Goal: Use online tool/utility: Utilize a website feature to perform a specific function

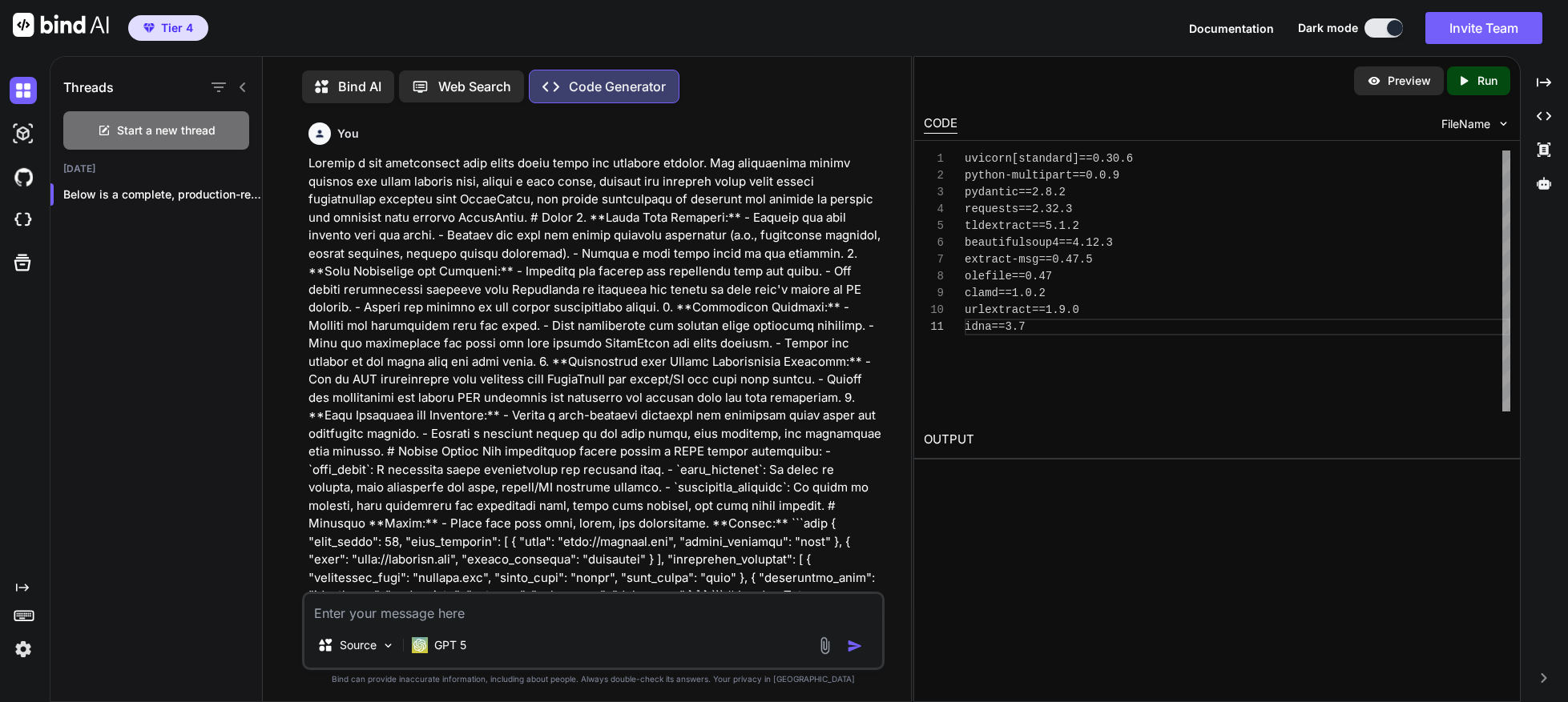
scroll to position [3, 0]
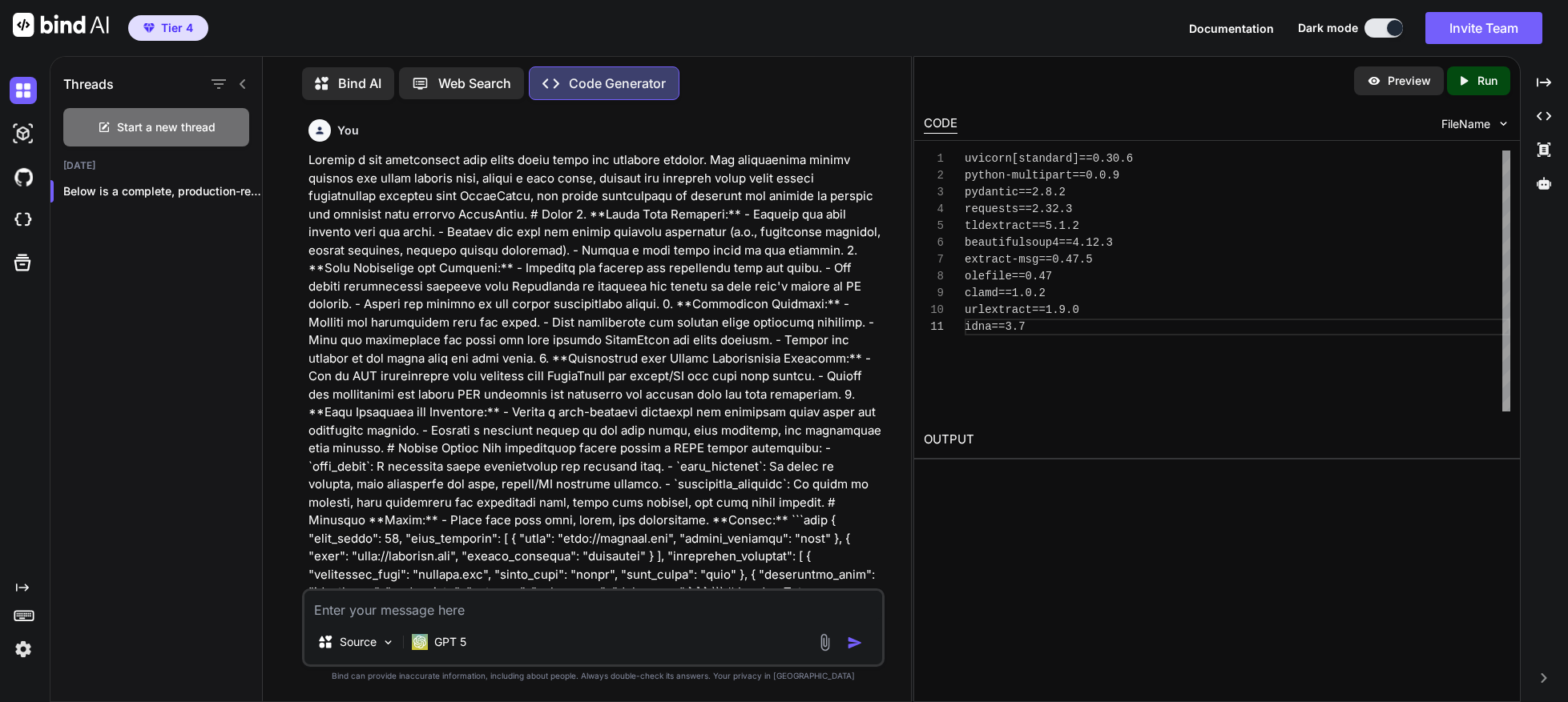
click at [166, 31] on span "Tier 4" at bounding box center [178, 27] width 32 height 16
click at [26, 90] on img at bounding box center [23, 90] width 27 height 27
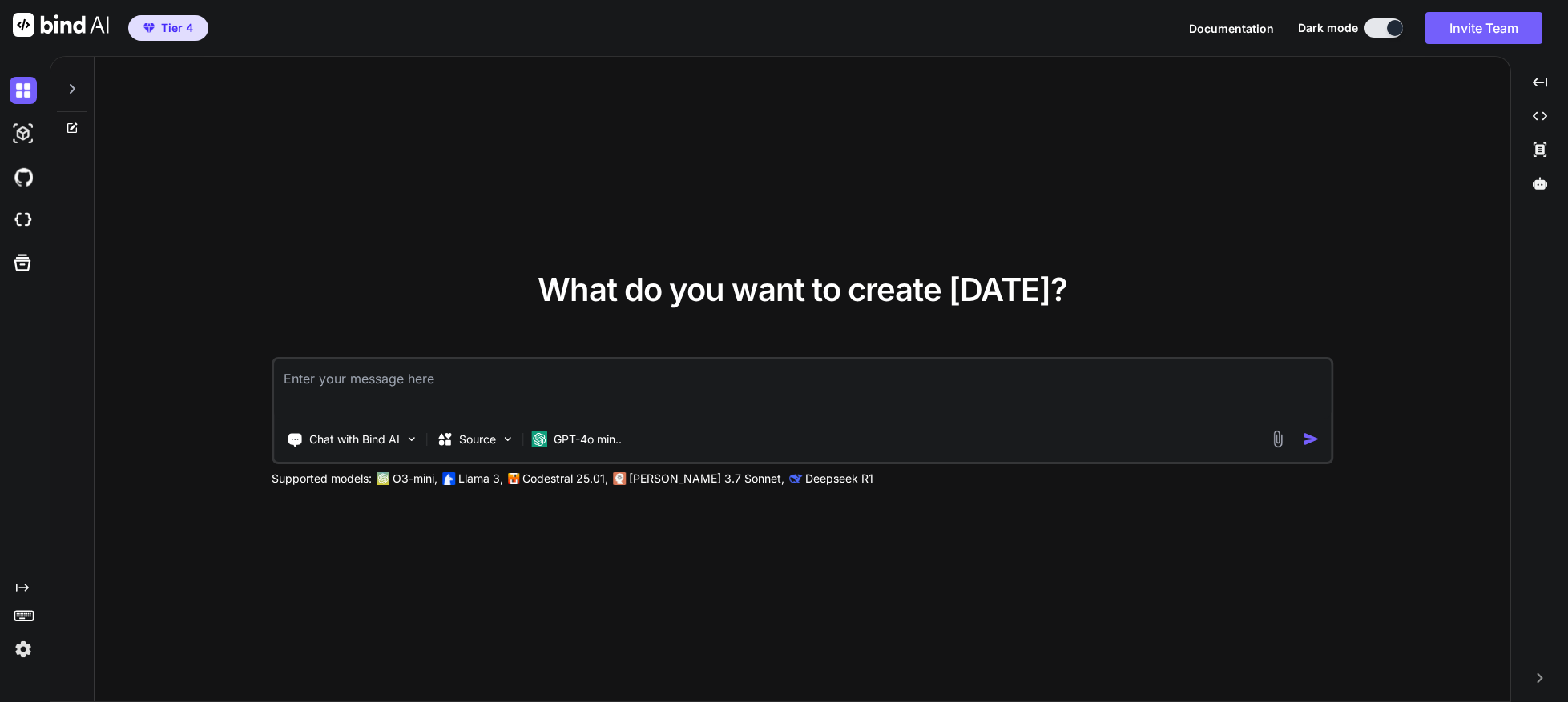
type textarea "x"
click at [342, 382] on textarea at bounding box center [802, 388] width 1057 height 59
type textarea "Design an internet profile research app that allows users to search for specifi…"
type textarea "x"
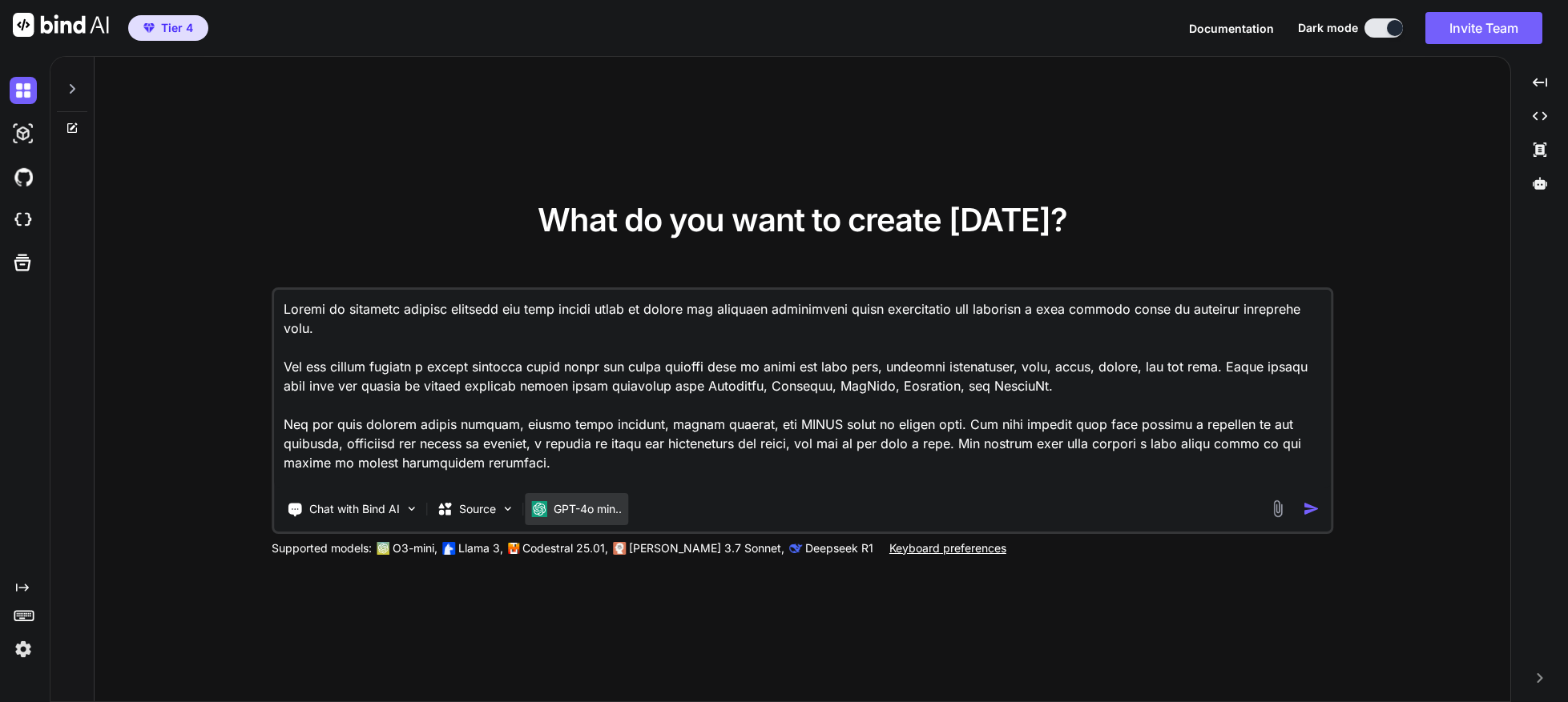
type textarea "Design an internet profile research app that allows users to search for specifi…"
click at [567, 509] on p "GPT-4o min.." at bounding box center [588, 509] width 68 height 16
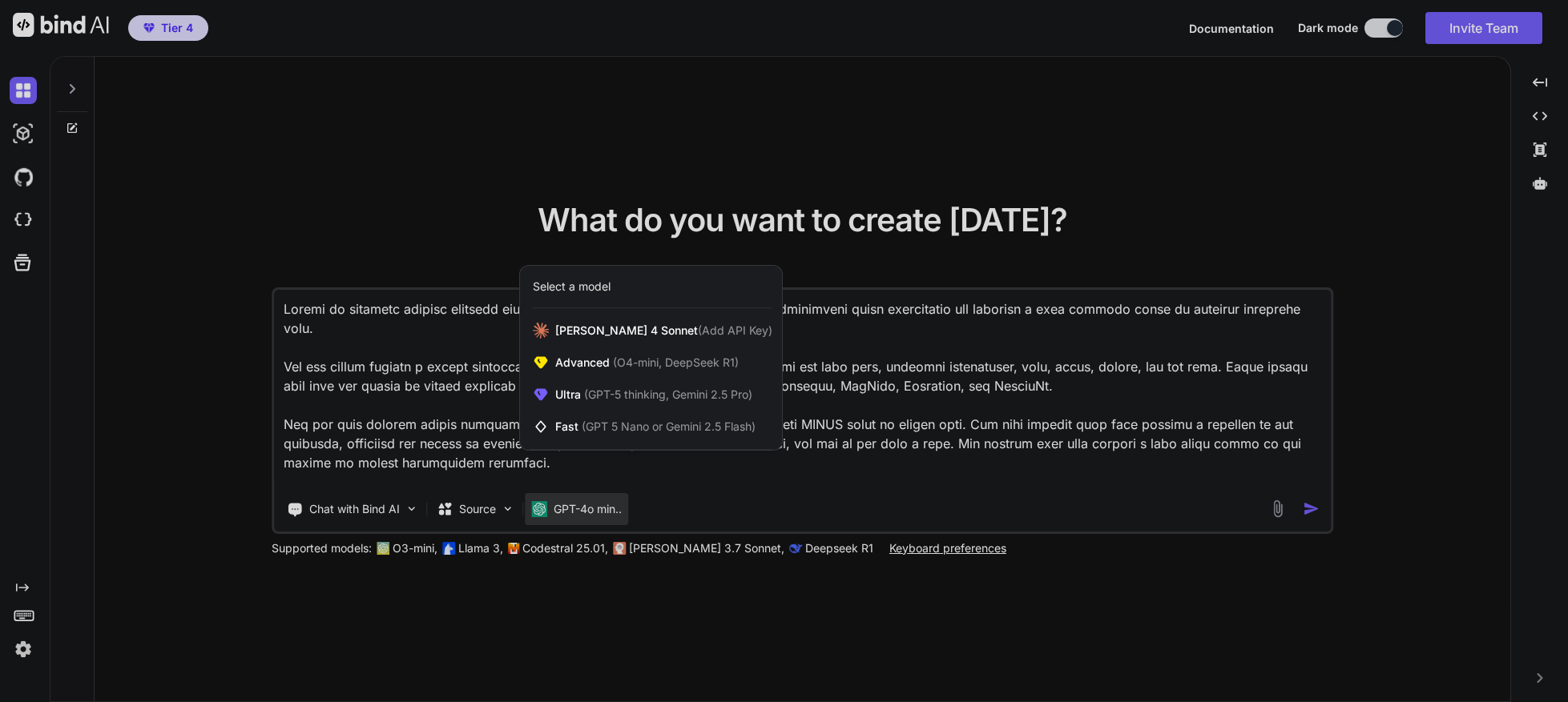
click at [916, 495] on div at bounding box center [784, 351] width 1568 height 702
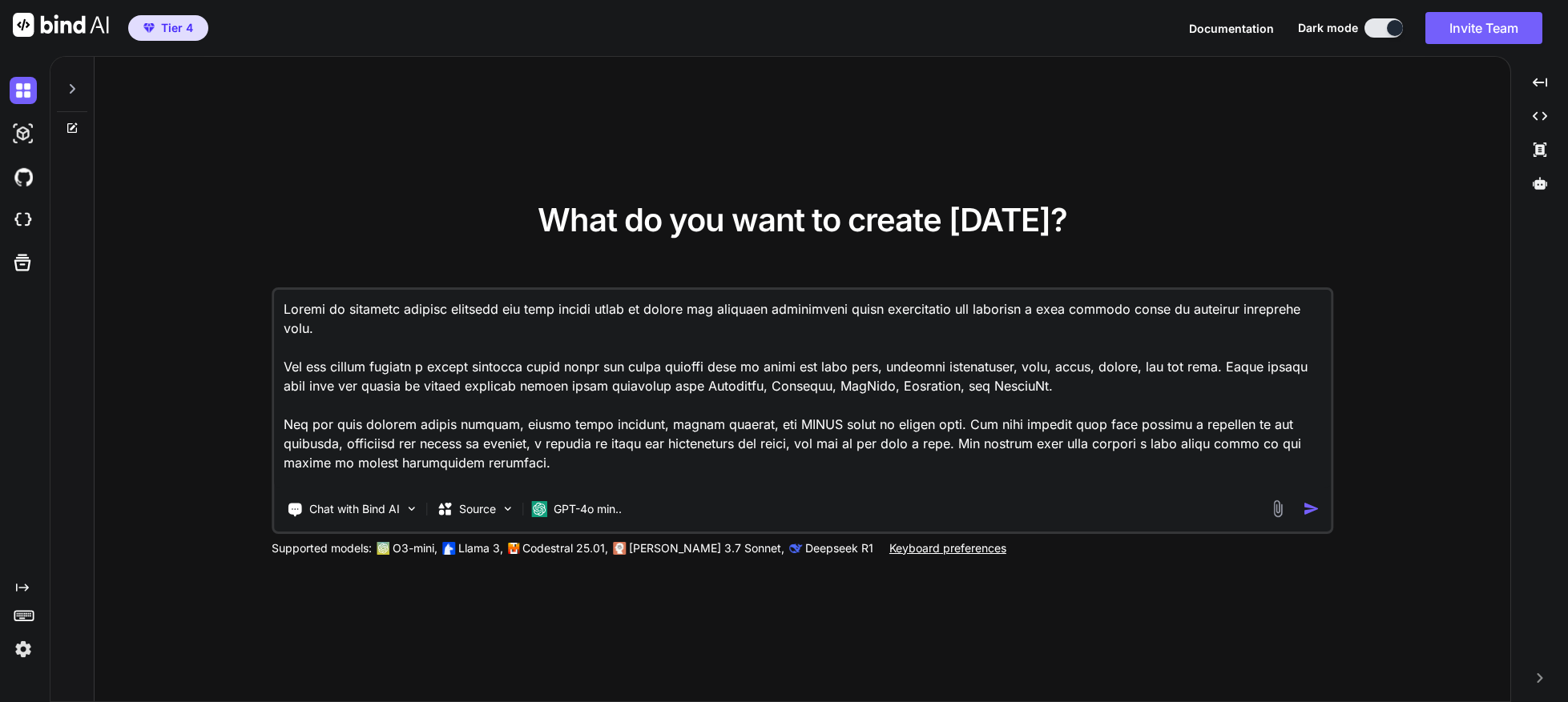
click at [1130, 474] on textarea at bounding box center [802, 389] width 1057 height 199
click at [23, 133] on img at bounding box center [23, 134] width 27 height 27
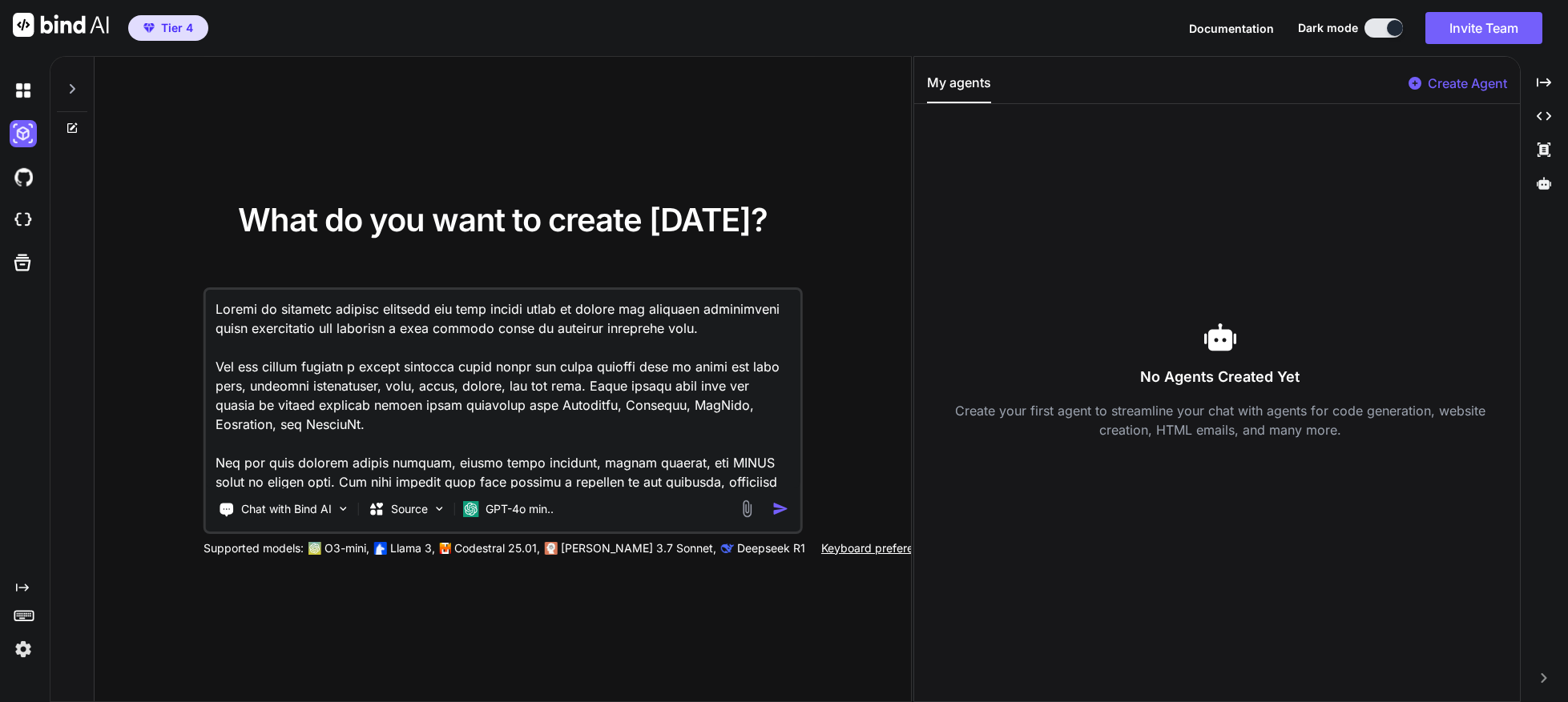
click at [1440, 87] on p "Create Agent" at bounding box center [1466, 83] width 79 height 20
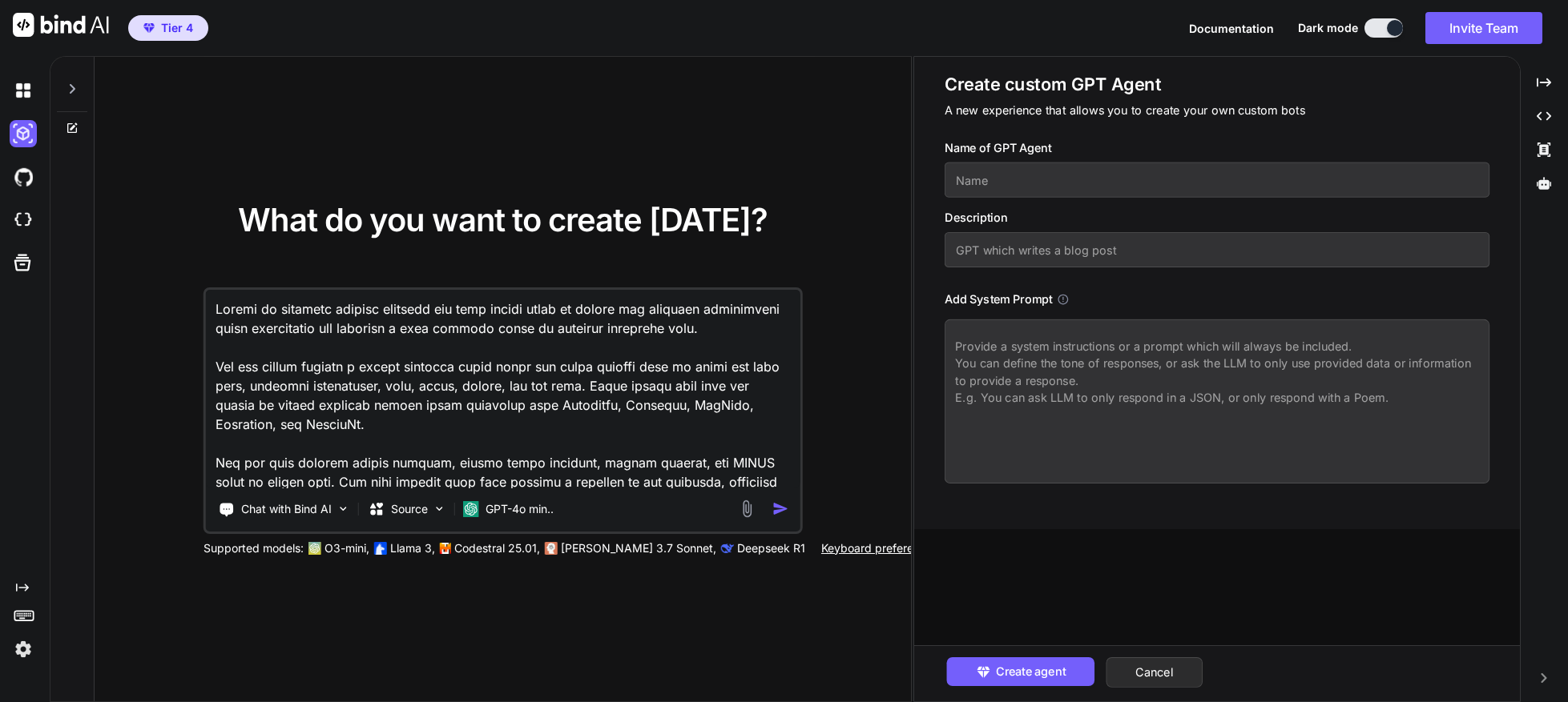
click at [1011, 189] on input "text" at bounding box center [1217, 180] width 545 height 35
drag, startPoint x: 1058, startPoint y: 250, endPoint x: 1065, endPoint y: 254, distance: 8.1
click at [1059, 250] on input "text" at bounding box center [1217, 249] width 545 height 35
click at [1268, 366] on textarea at bounding box center [1217, 401] width 545 height 164
click at [1214, 385] on textarea at bounding box center [1217, 401] width 545 height 164
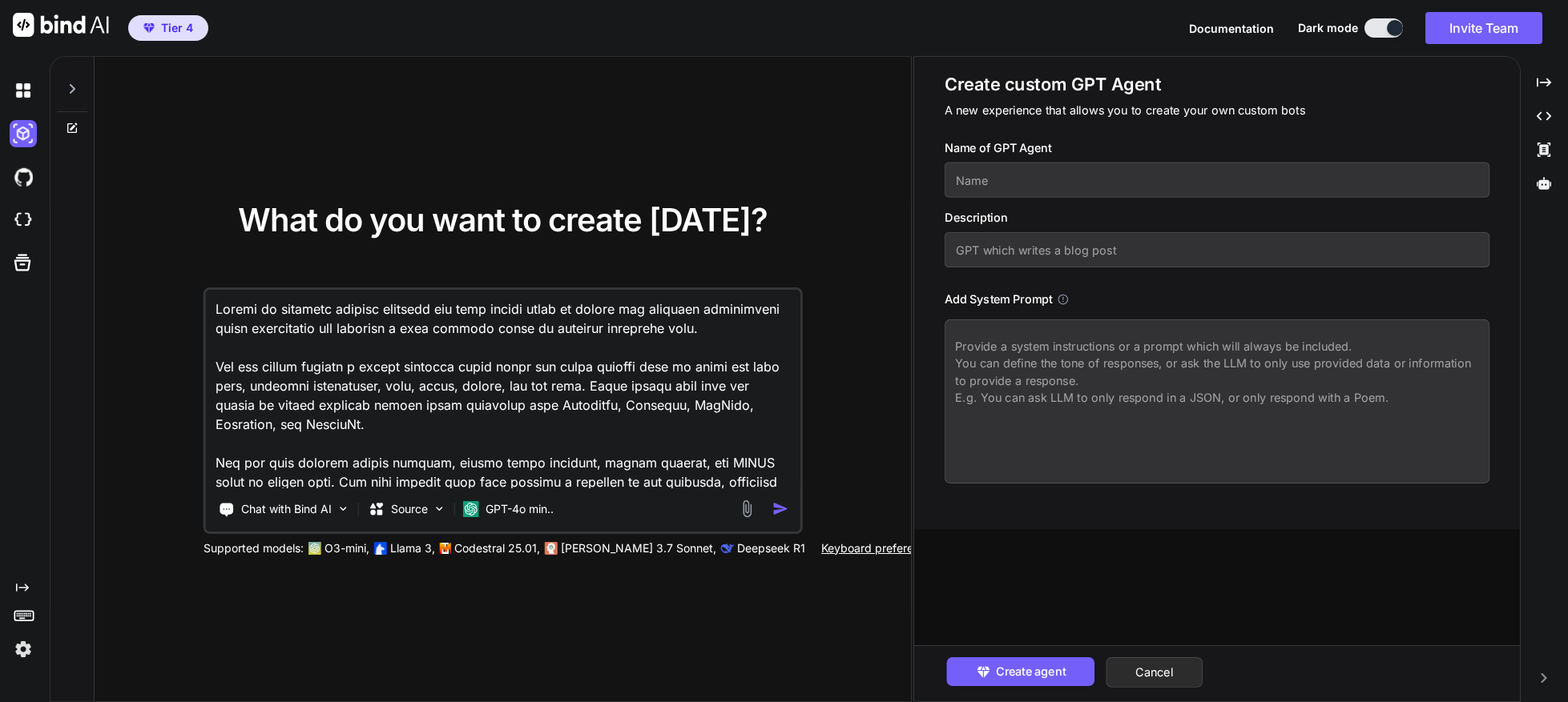
click at [361, 380] on textarea at bounding box center [503, 389] width 594 height 199
click at [23, 175] on img at bounding box center [23, 177] width 27 height 27
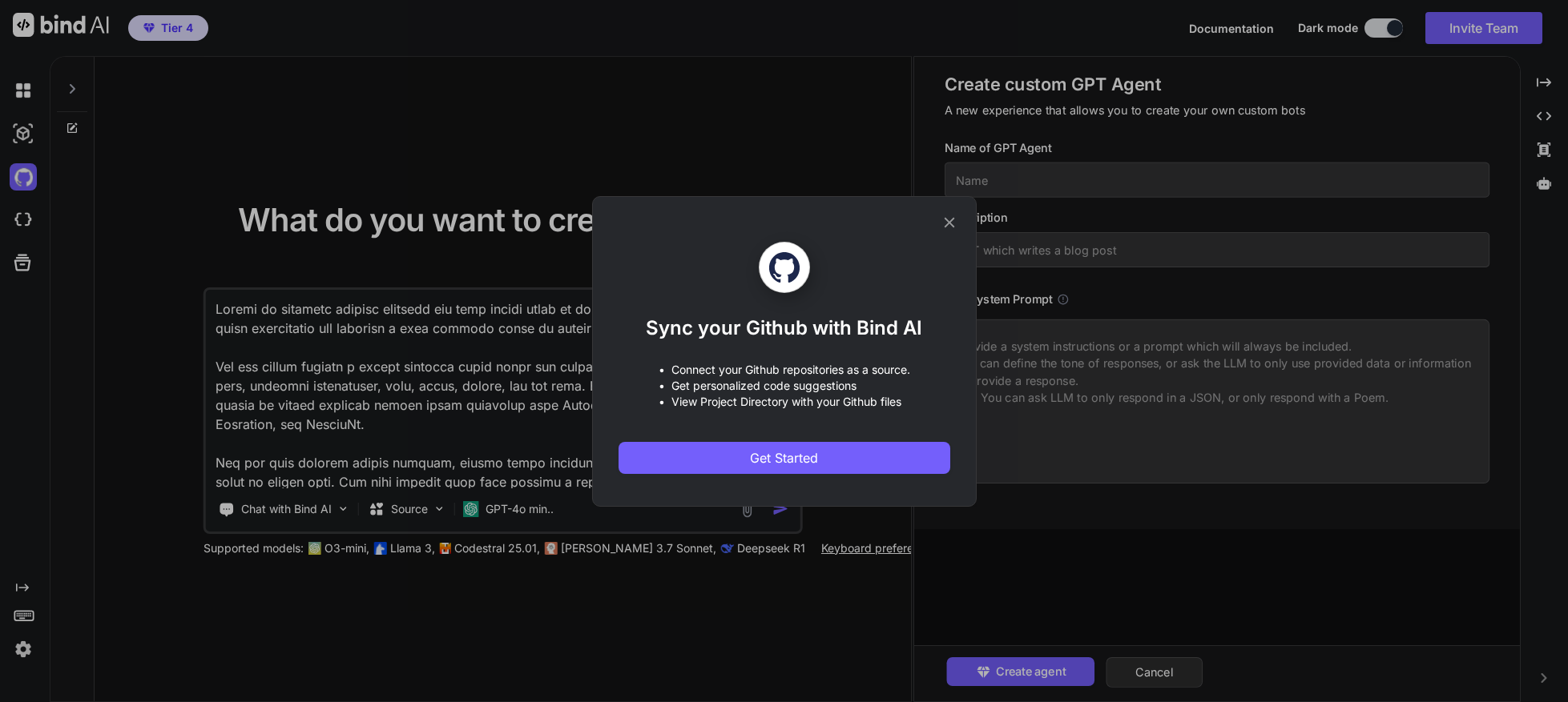
click at [946, 223] on icon at bounding box center [949, 223] width 18 height 18
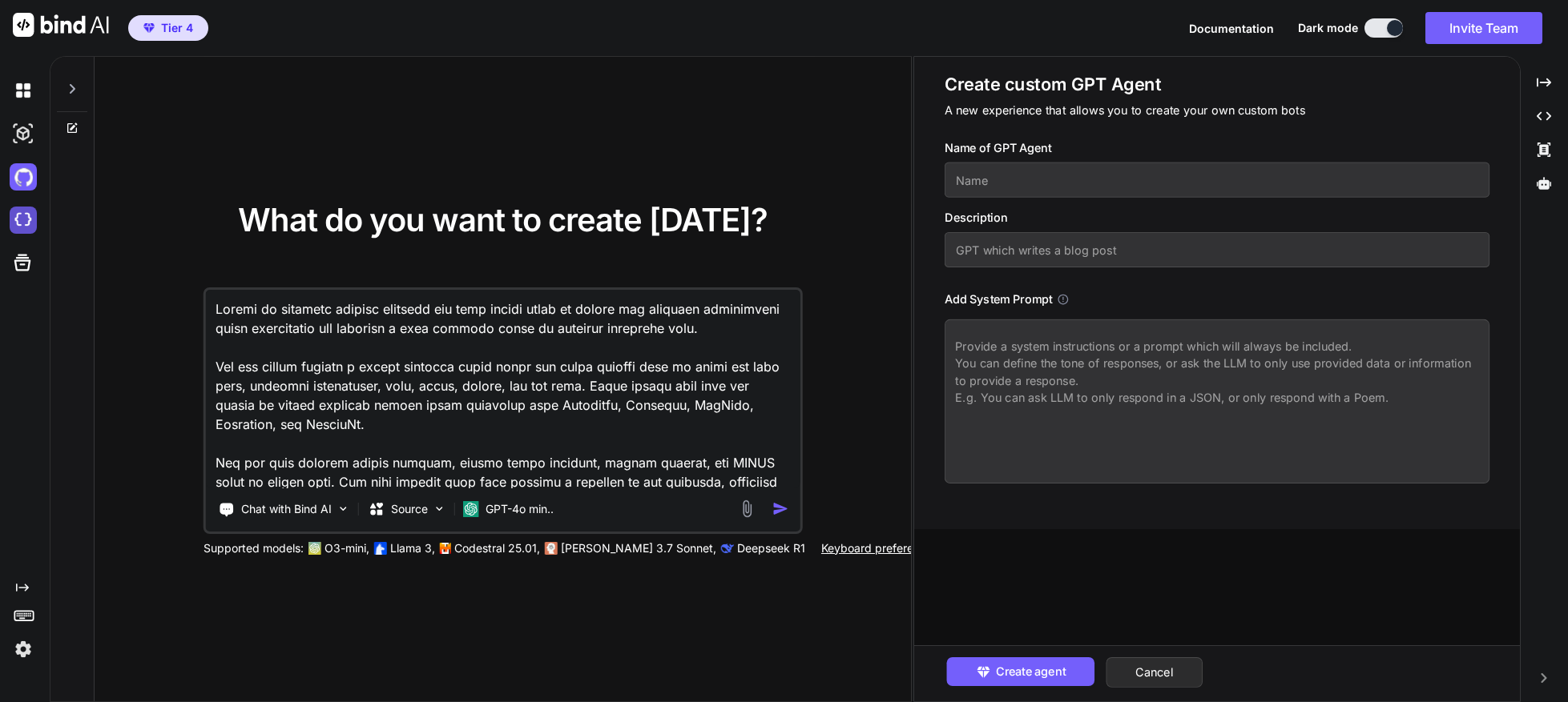
click at [14, 220] on img at bounding box center [23, 220] width 27 height 27
click at [23, 263] on icon at bounding box center [22, 263] width 22 height 22
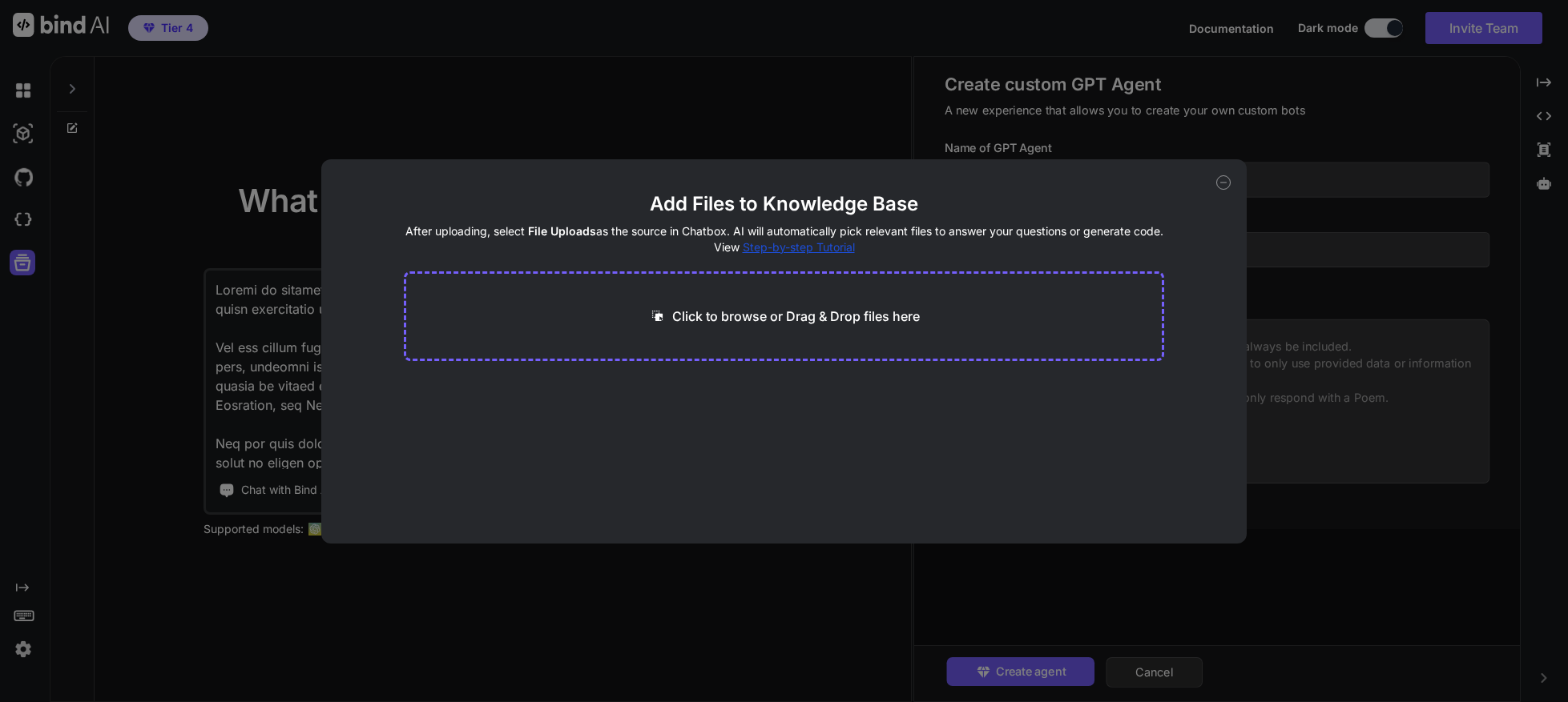
click at [1223, 186] on icon at bounding box center [1223, 183] width 15 height 15
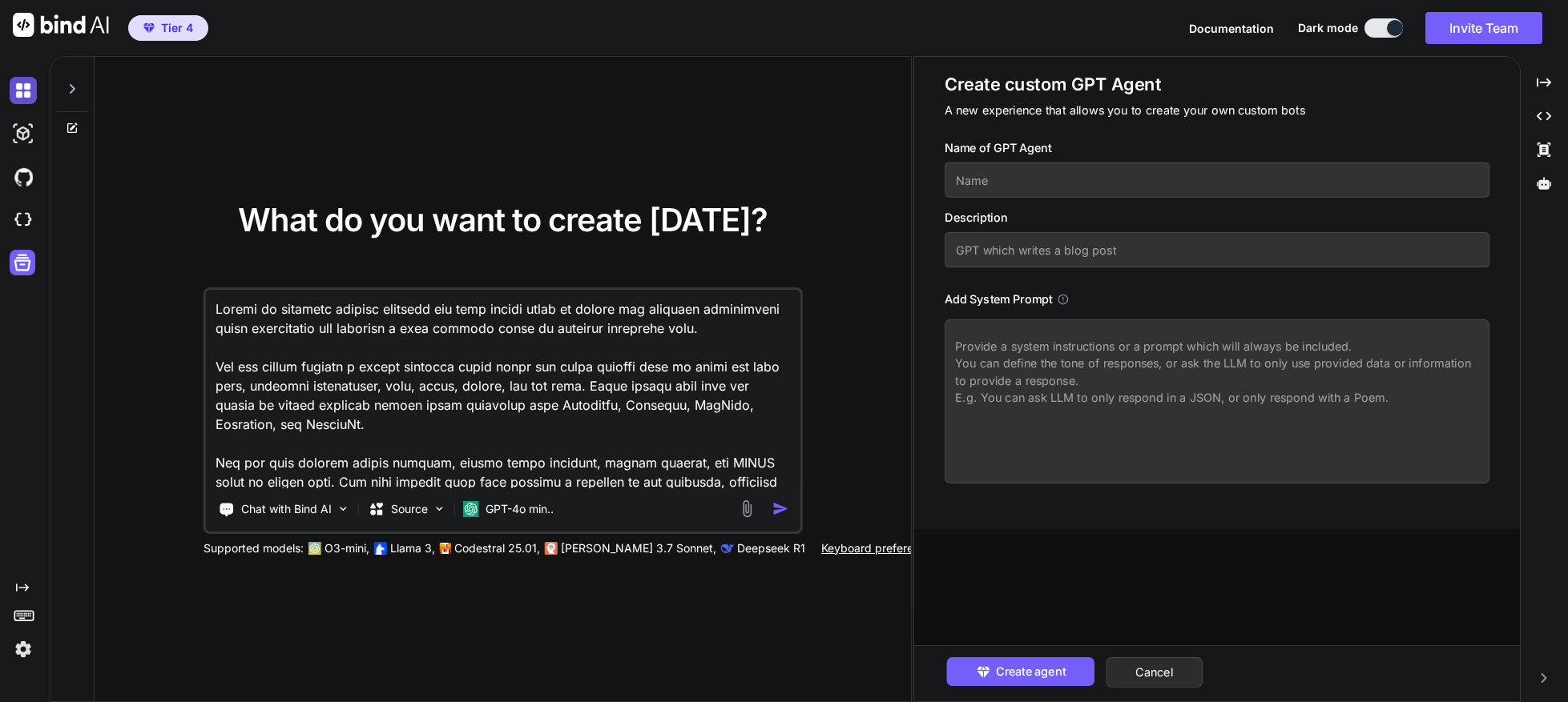
click at [19, 84] on img at bounding box center [23, 90] width 27 height 27
click at [78, 91] on icon at bounding box center [72, 89] width 13 height 13
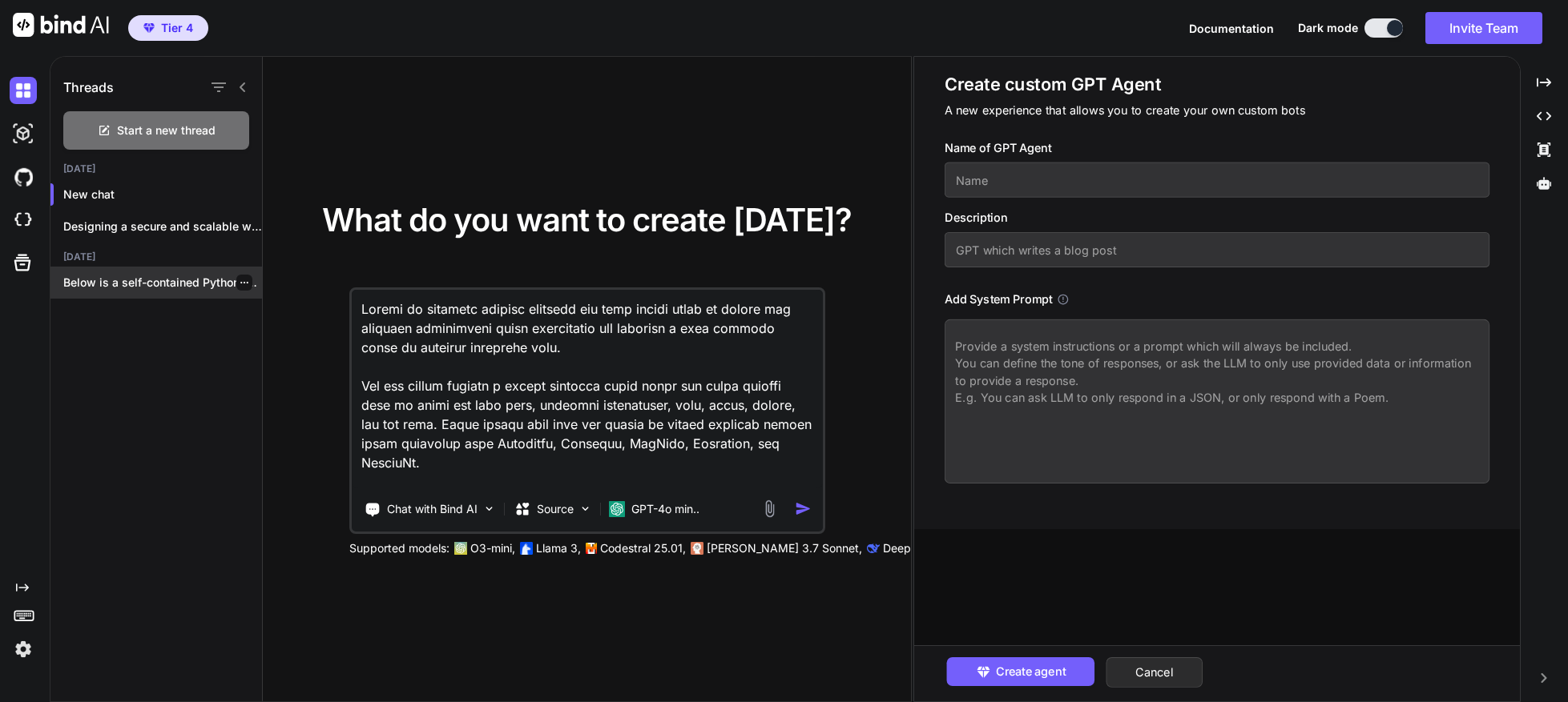
click at [133, 287] on p "Below is a self-contained Python reference implementation..." at bounding box center [162, 282] width 199 height 16
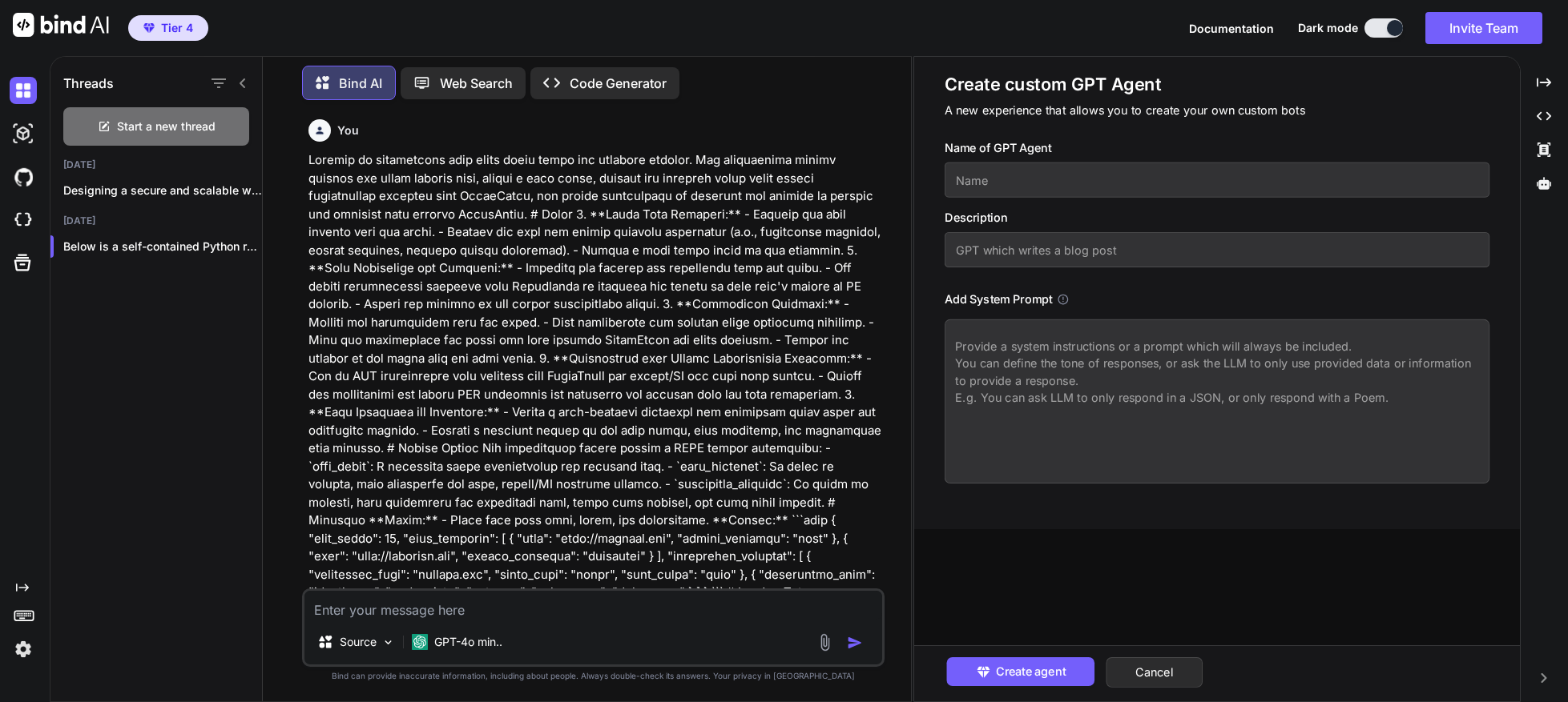
scroll to position [16, 0]
click at [456, 73] on p "Web Search" at bounding box center [475, 83] width 73 height 20
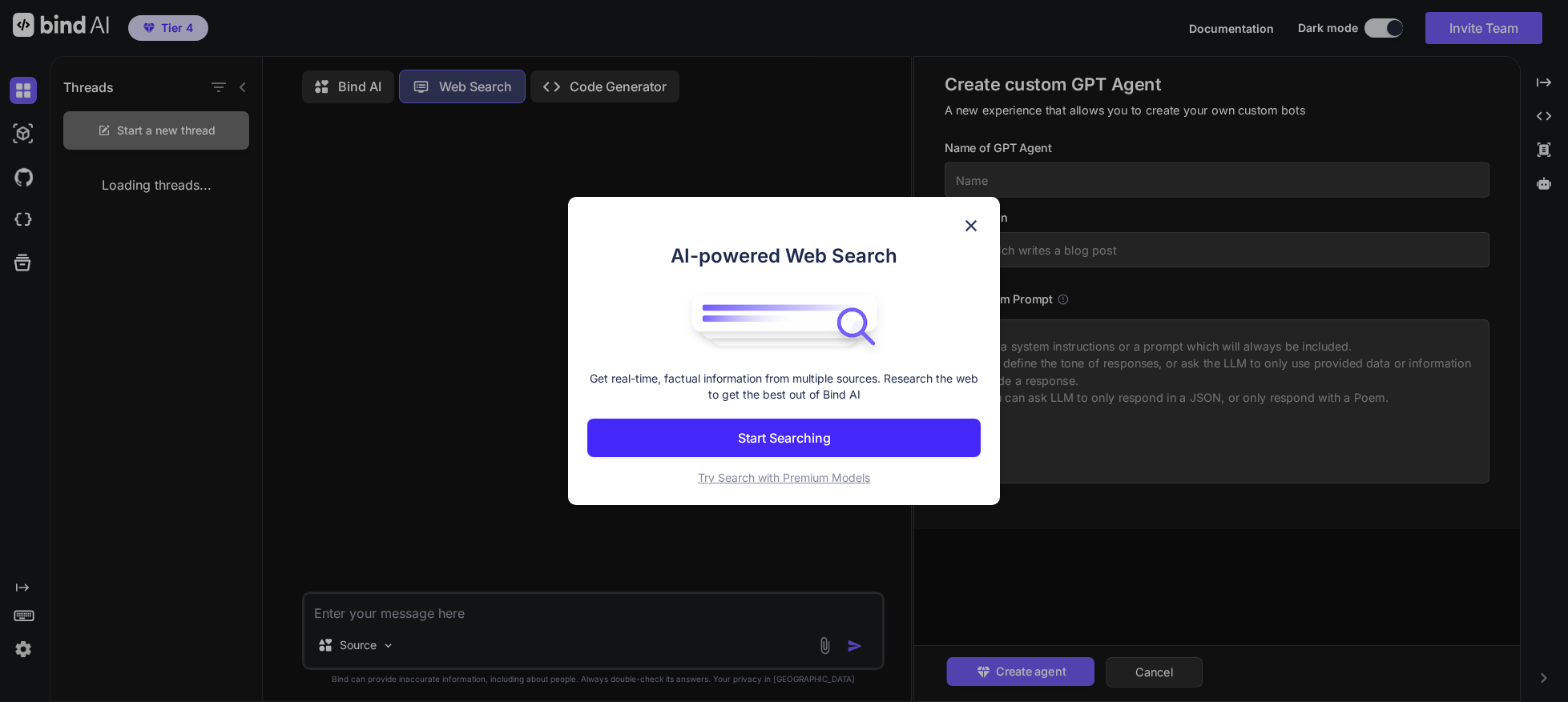
scroll to position [15, 0]
click at [788, 443] on p "Start Searching" at bounding box center [784, 438] width 93 height 20
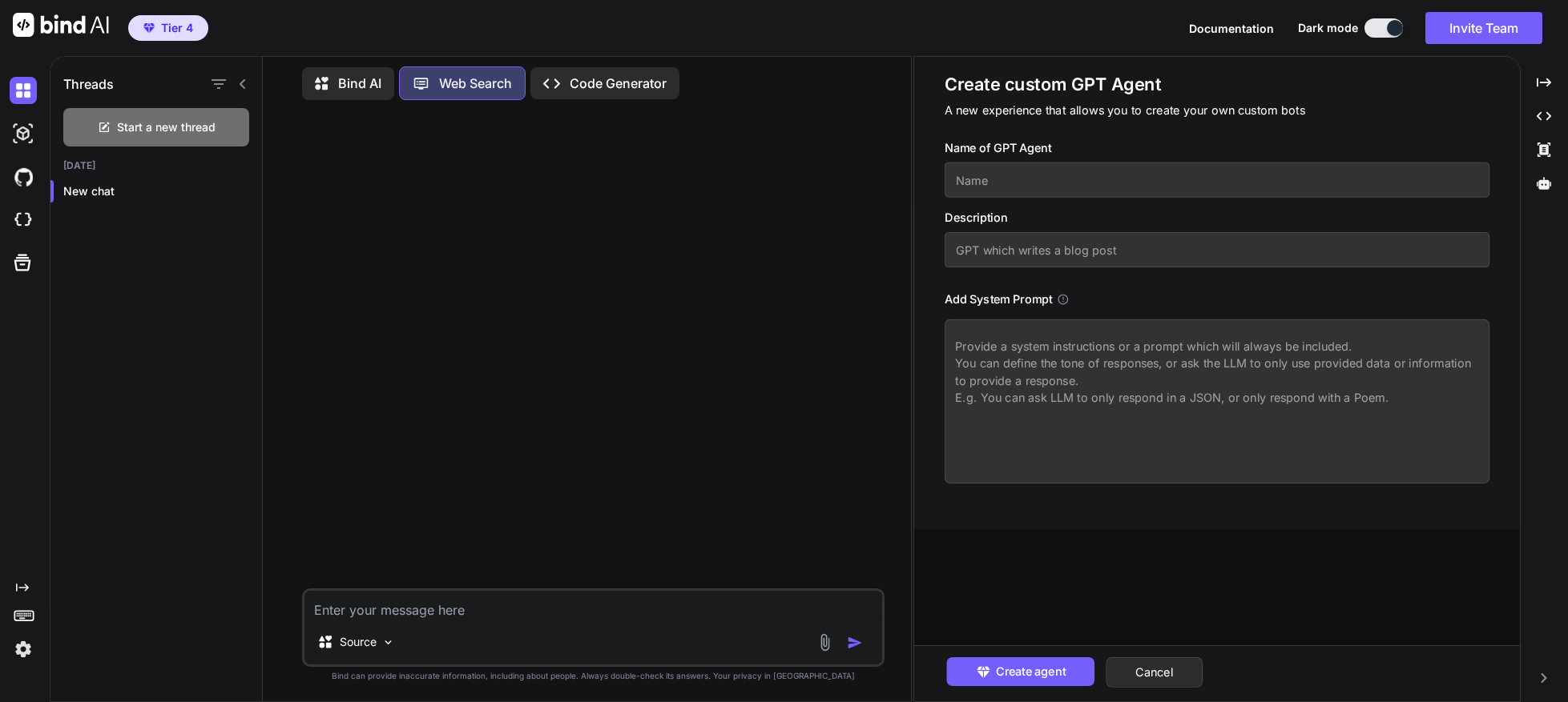
click at [383, 606] on textarea at bounding box center [593, 606] width 578 height 29
type textarea "x"
type textarea "a"
type textarea "x"
type textarea "an"
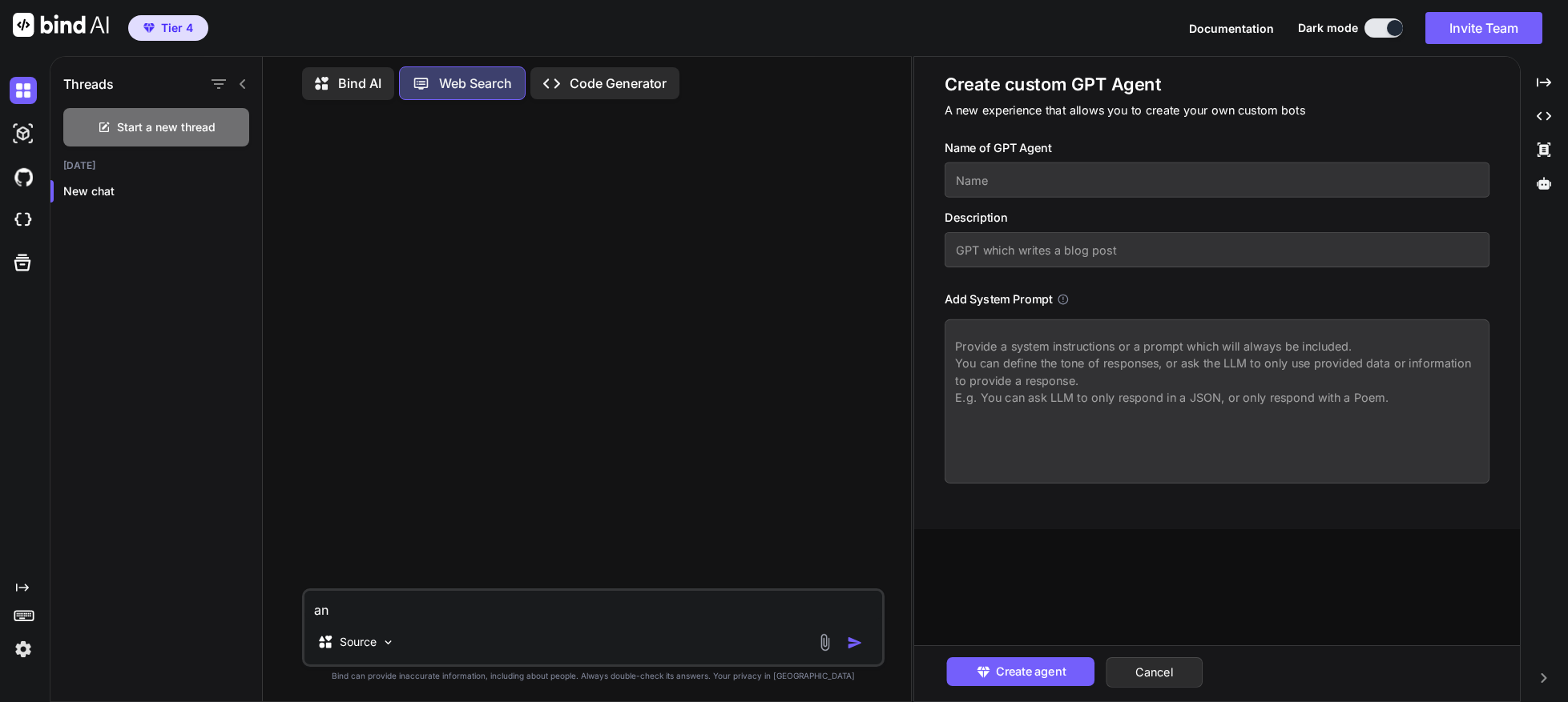
type textarea "x"
type textarea "any"
type textarea "x"
type textarea "any"
type textarea "x"
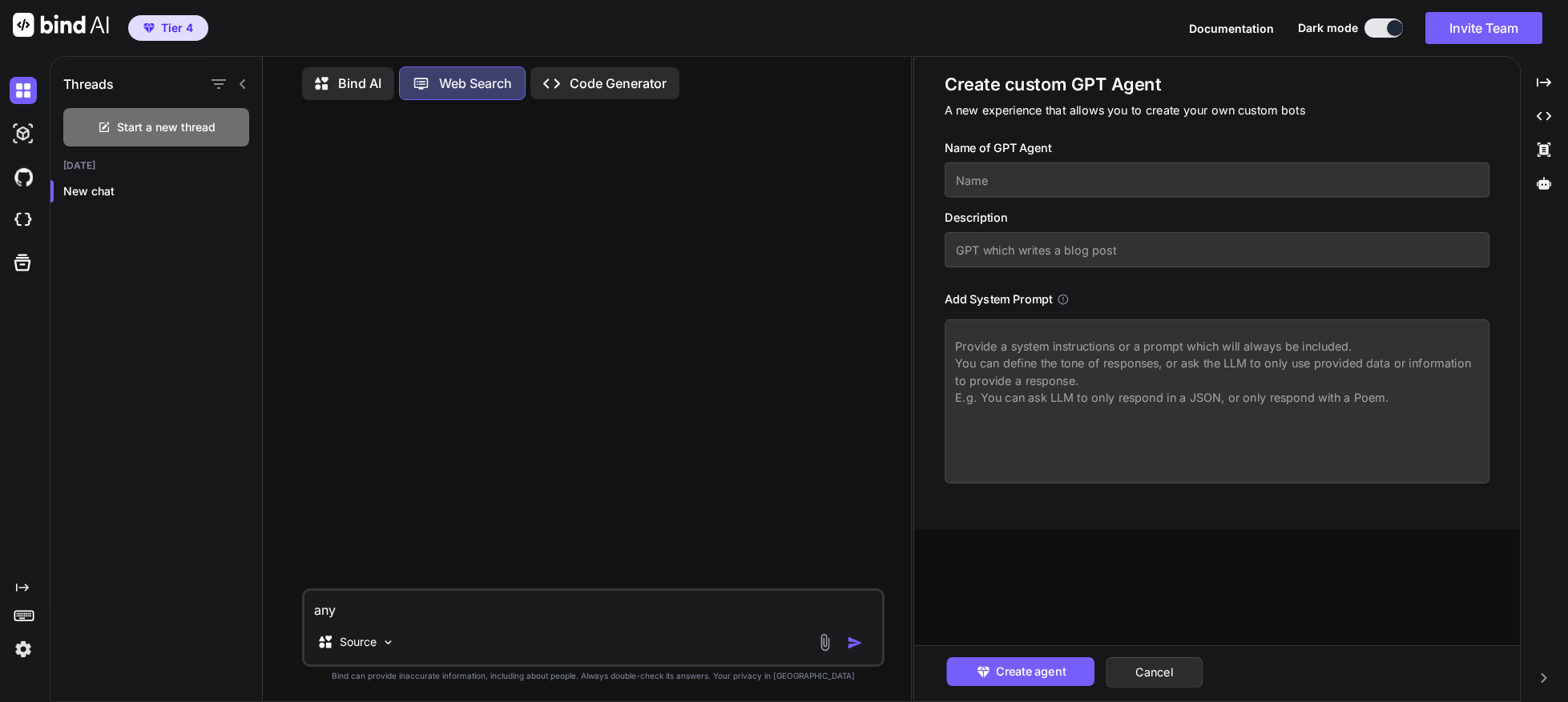
type textarea "any n"
type textarea "x"
type textarea "any ne"
type textarea "x"
type textarea "any new"
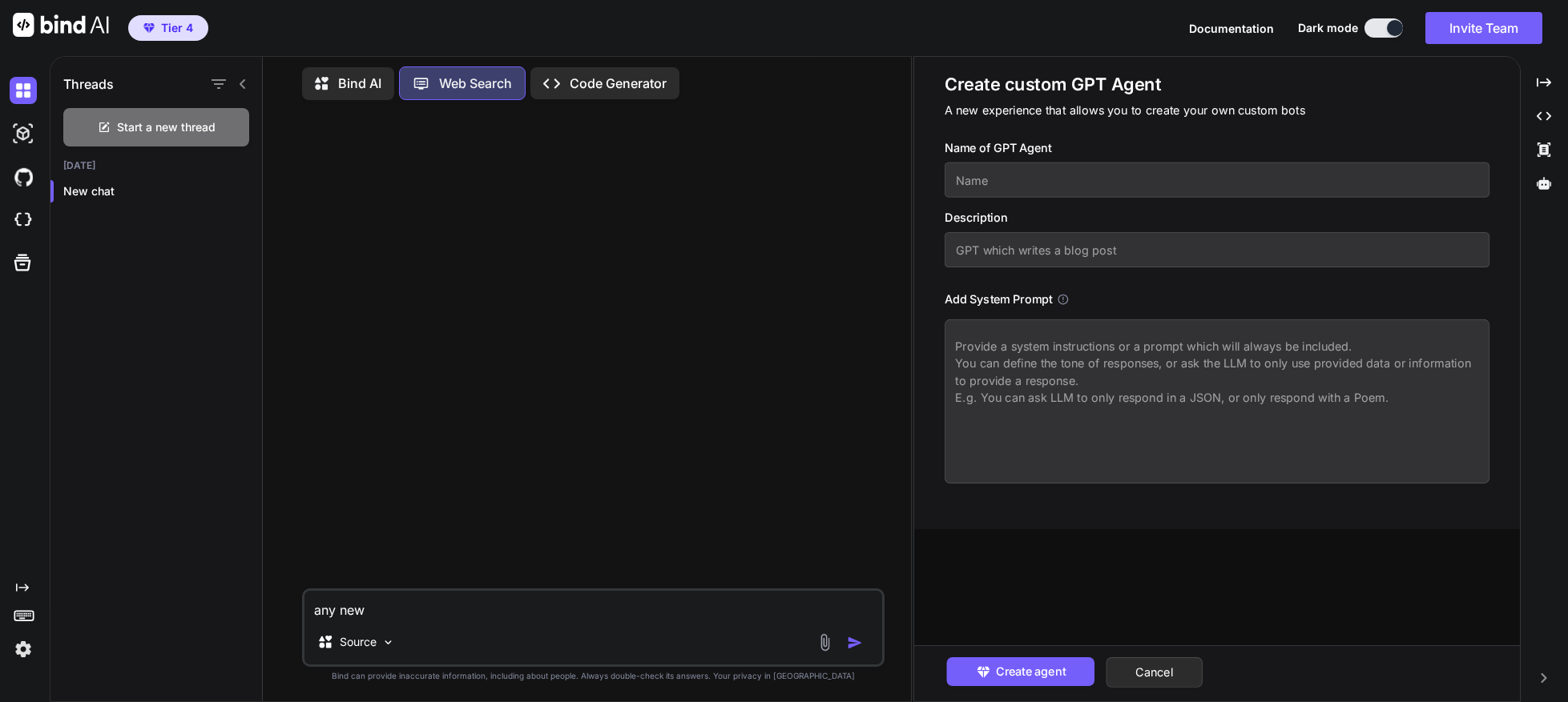
type textarea "x"
type textarea "any new"
type textarea "x"
type textarea "any new v"
type textarea "x"
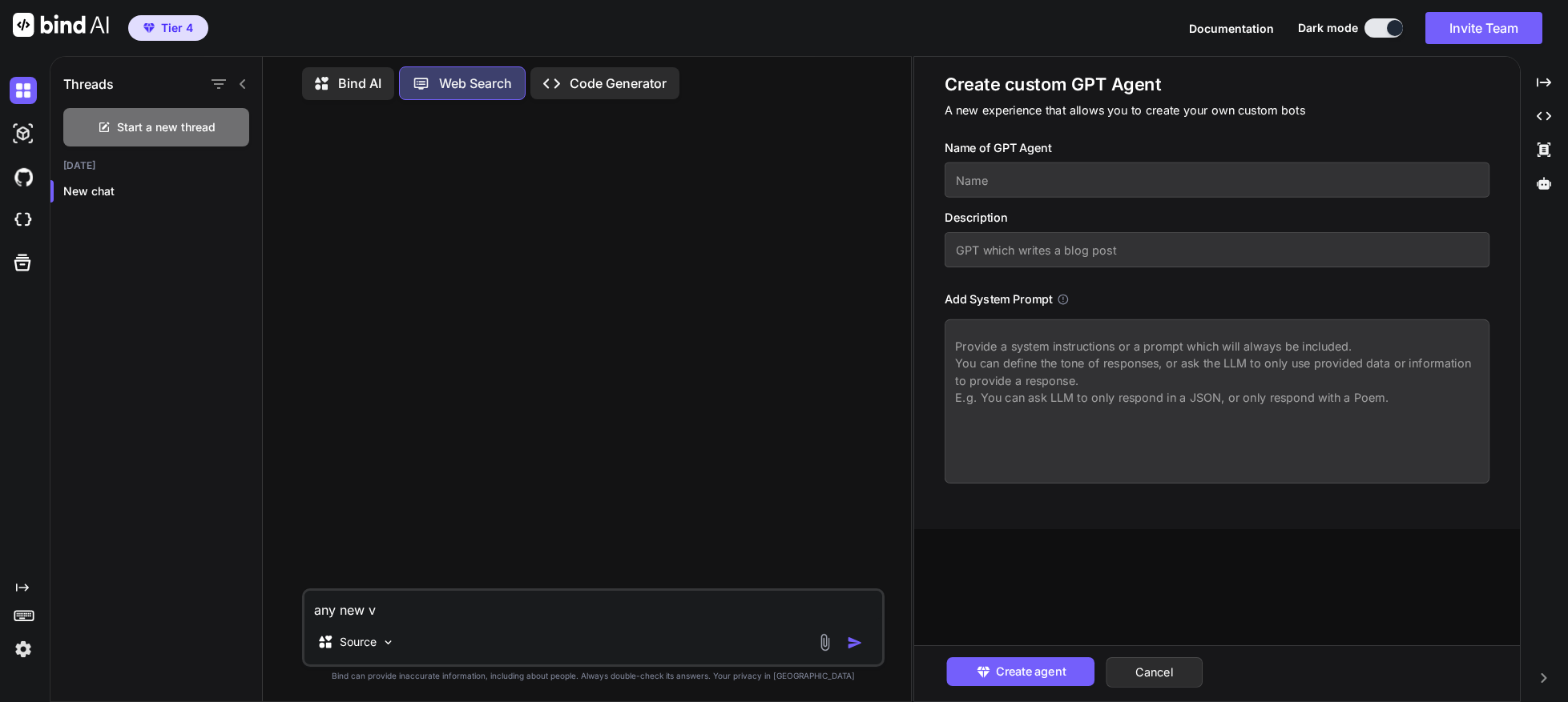
type textarea "any new vu"
type textarea "x"
type textarea "any new vul"
type textarea "x"
type textarea "any new vulne"
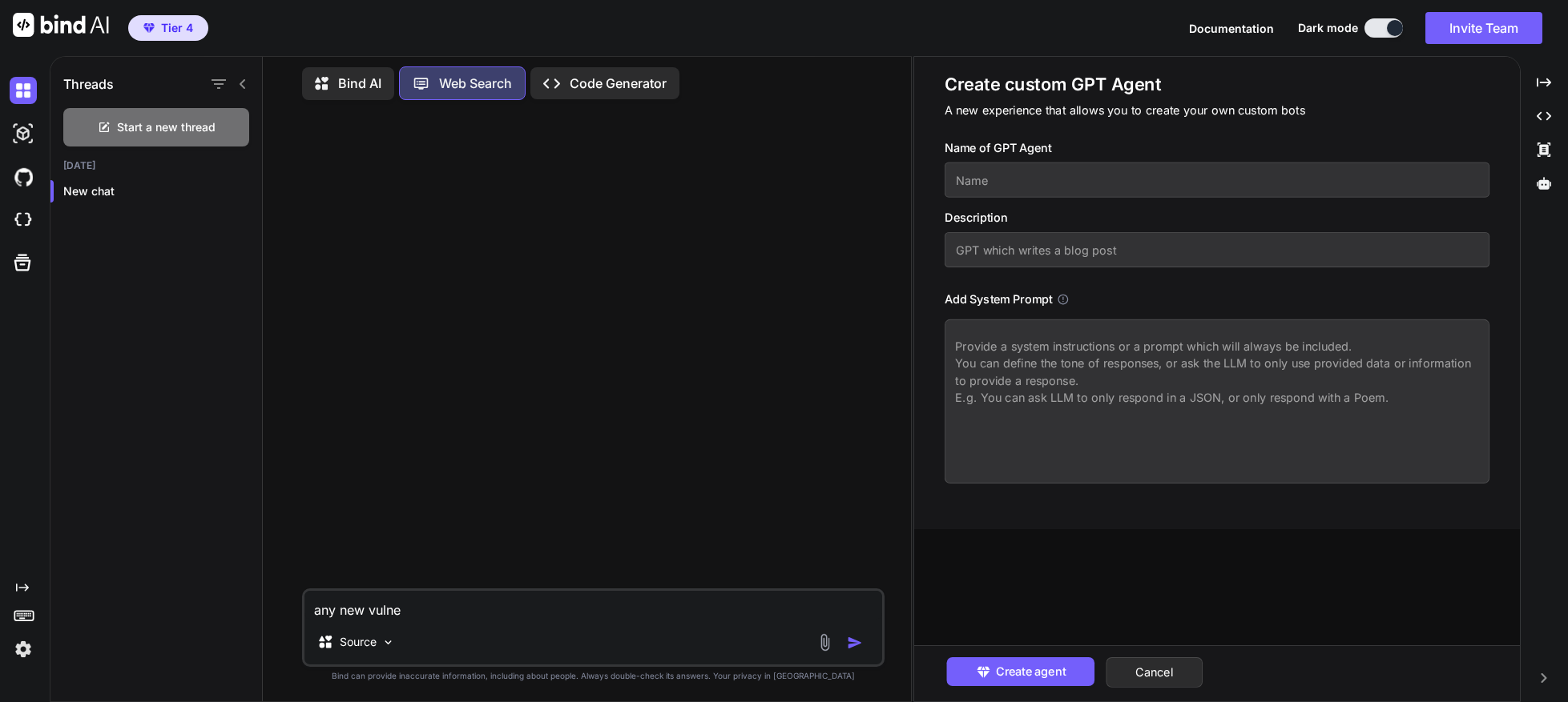
type textarea "x"
type textarea "any new vulner"
type textarea "x"
type textarea "any new vulnera"
type textarea "x"
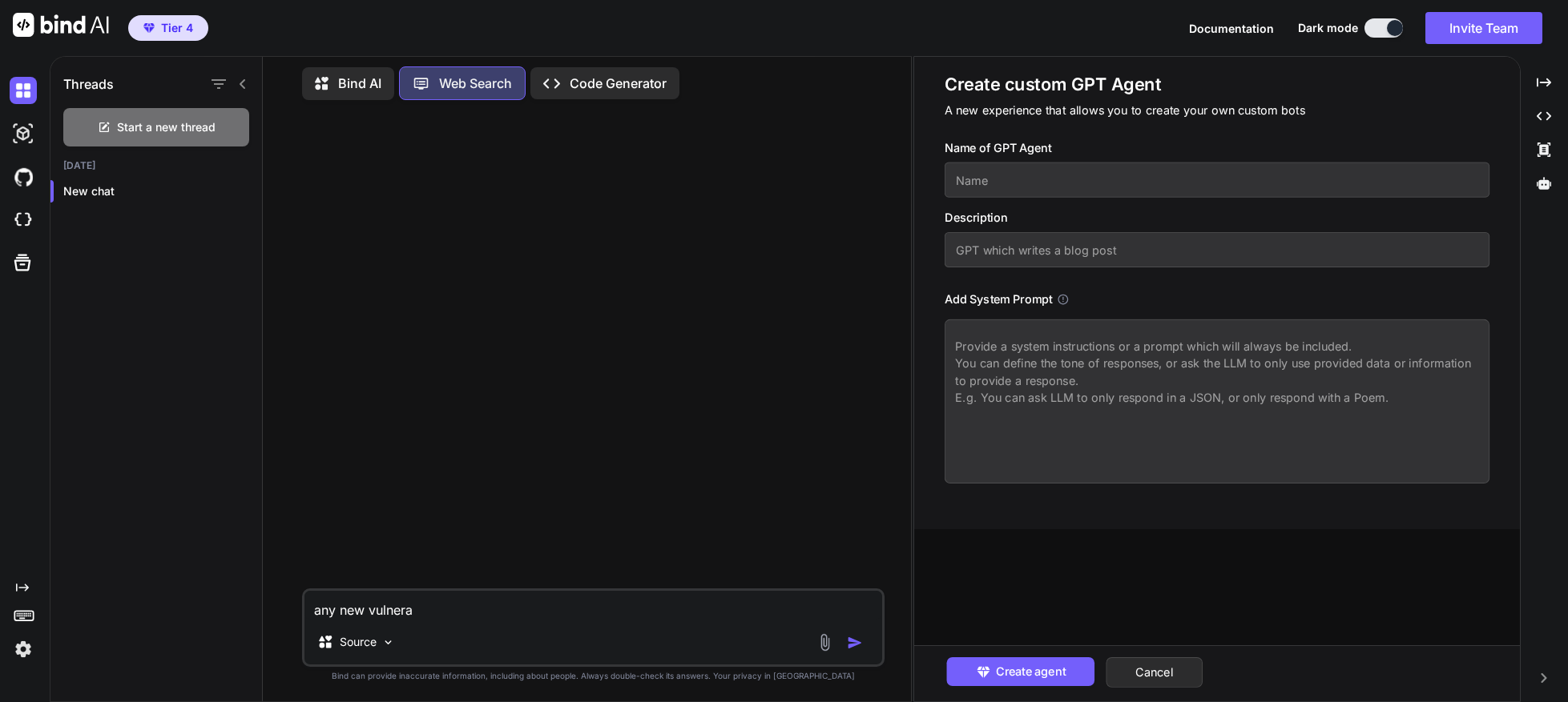
type textarea "any new vulnerab"
type textarea "x"
type textarea "any new vulnerabi"
type textarea "x"
type textarea "any new vulnerabil"
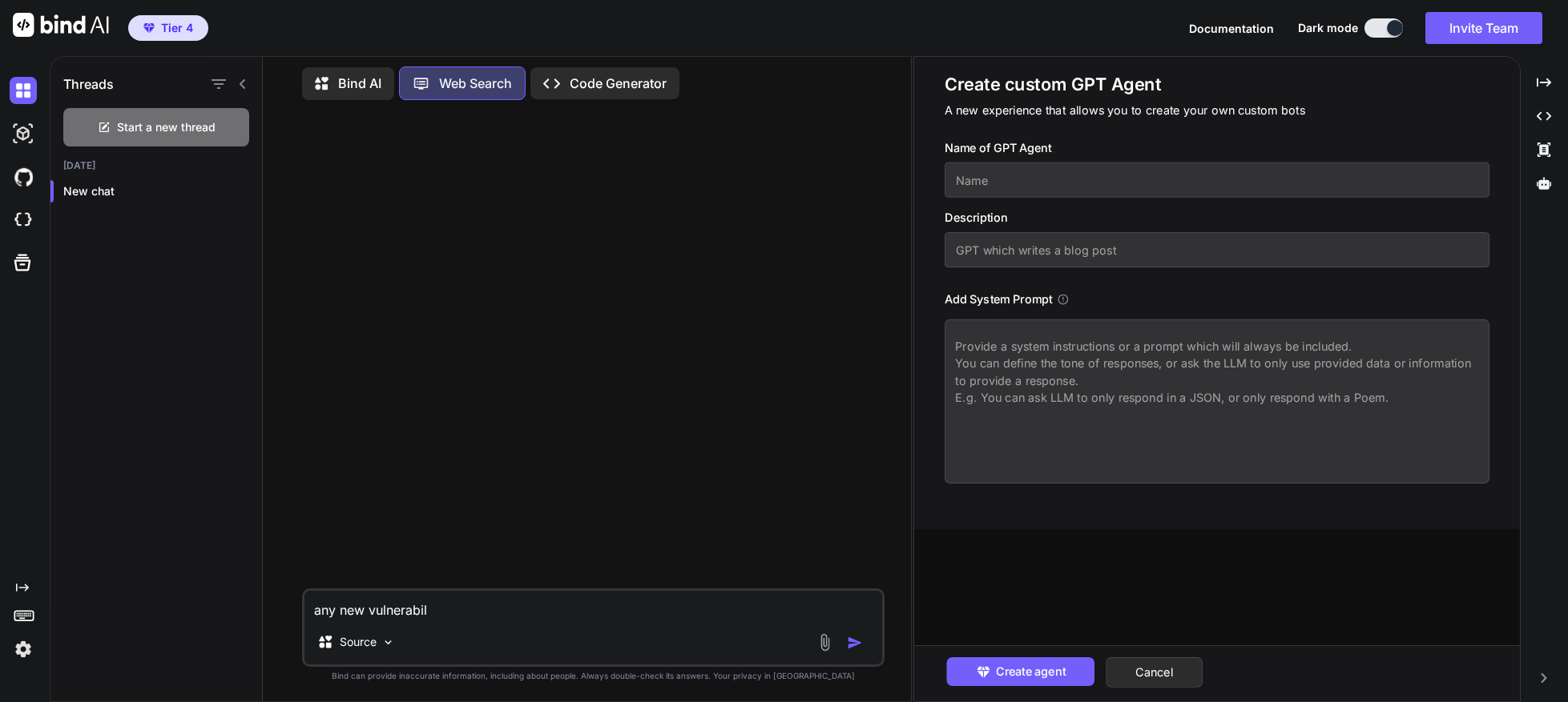
type textarea "x"
type textarea "any new vulnerabili"
type textarea "x"
type textarea "any new vulnerabilit"
type textarea "x"
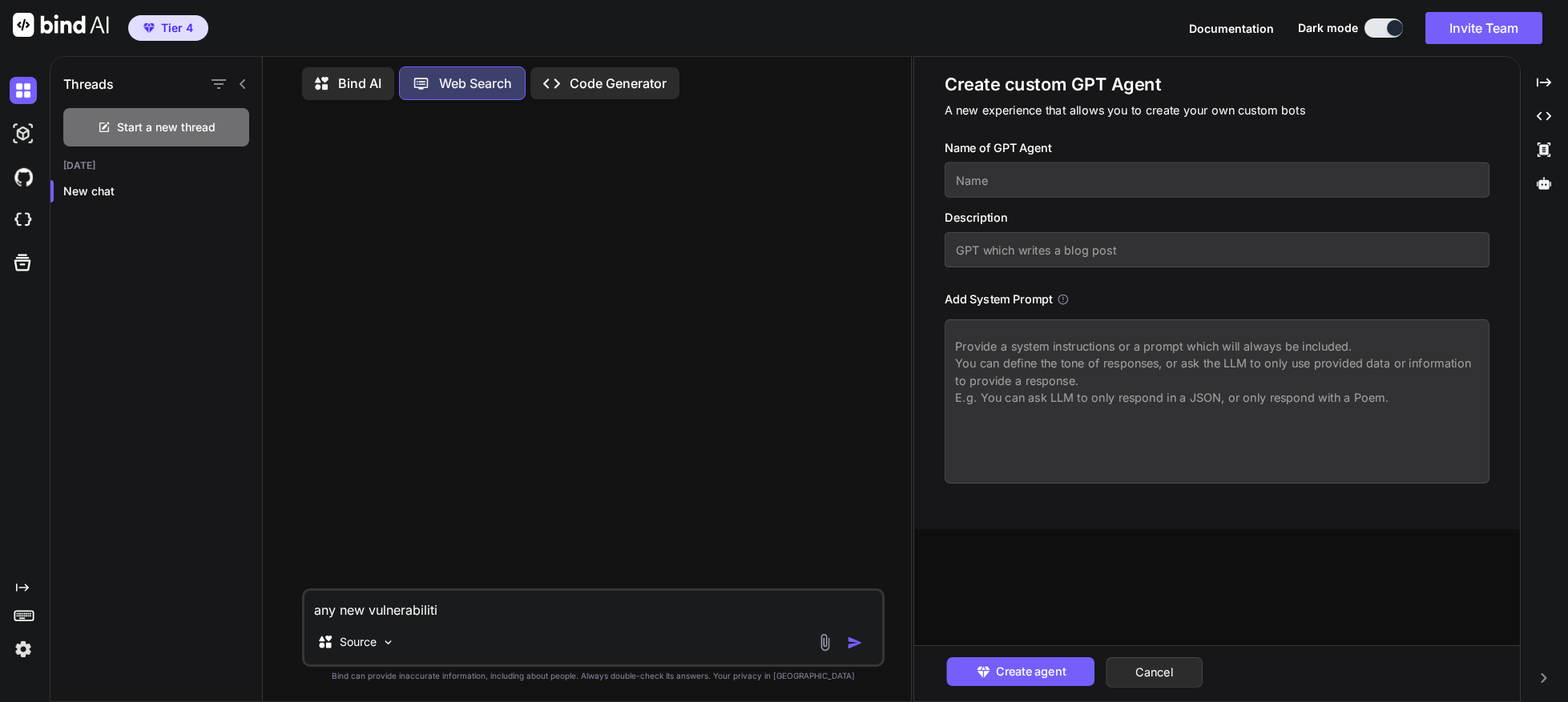
type textarea "any new vulnerabilitie"
type textarea "x"
type textarea "any new vulnerabilities"
type textarea "x"
type textarea "any new vulnerabilities"
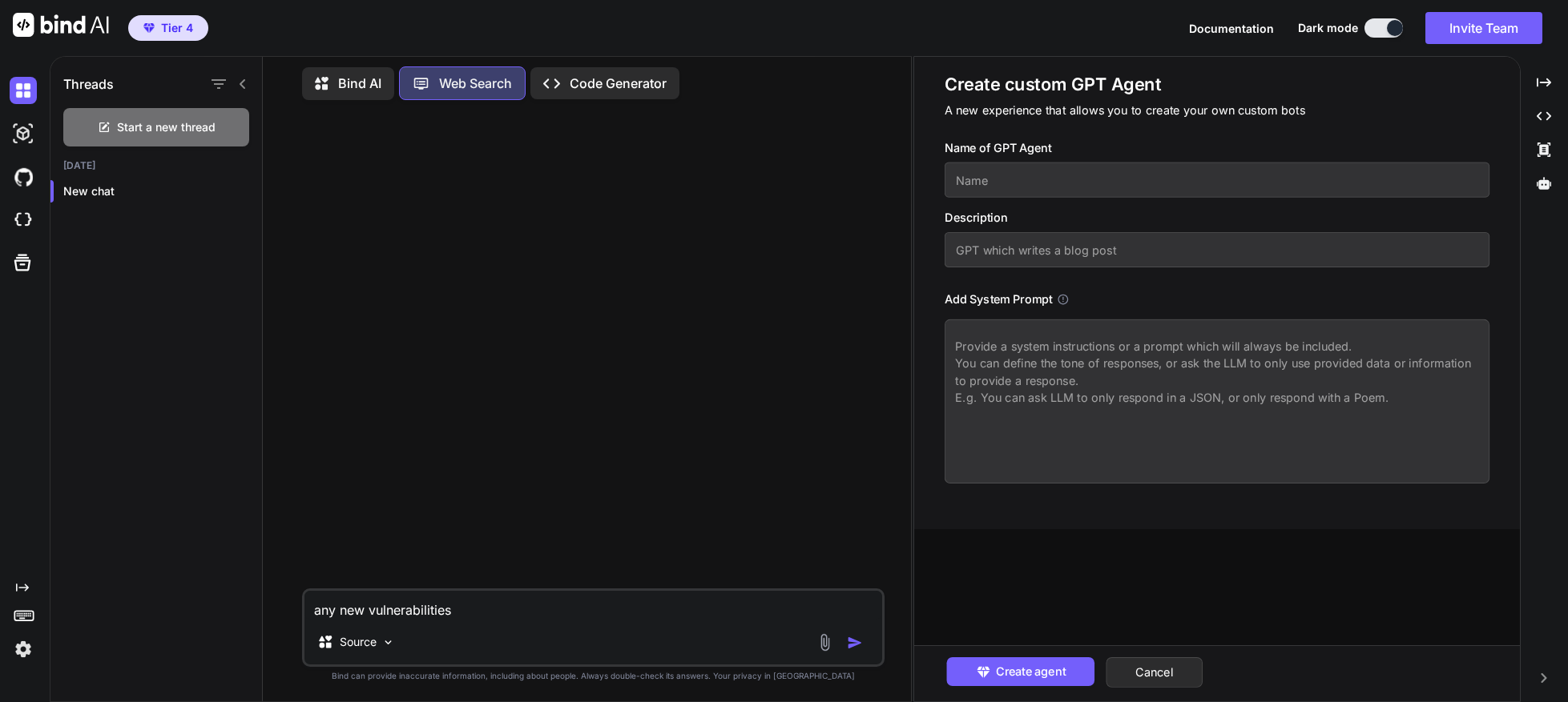
type textarea "x"
click at [603, 571] on div "Try again" at bounding box center [592, 560] width 100 height 31
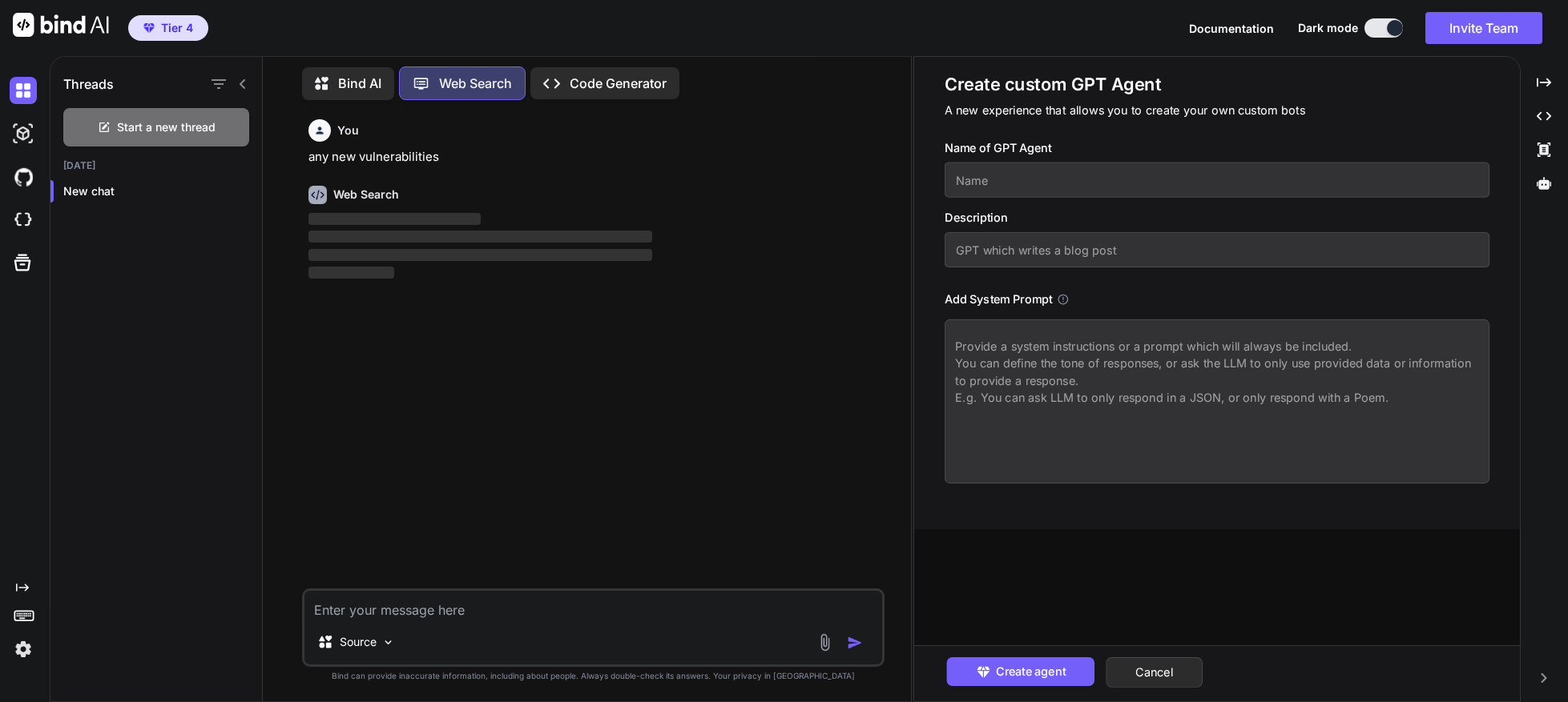
type textarea "x"
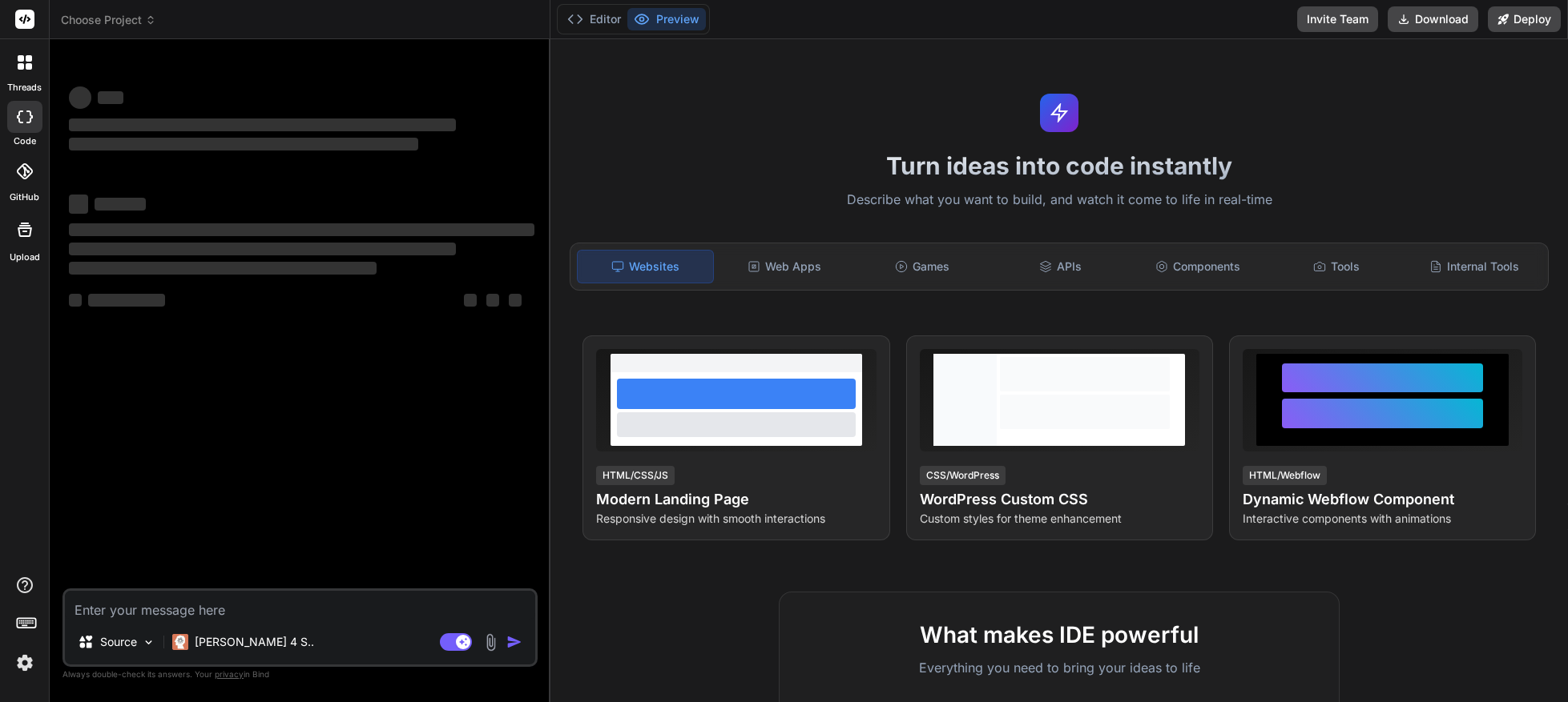
type textarea "x"
